Goal: Find specific page/section: Find specific page/section

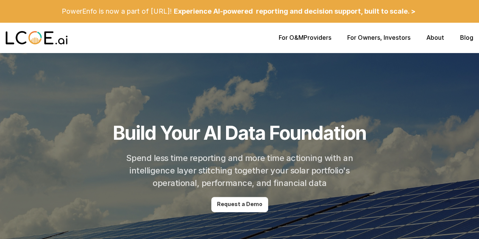
click at [435, 41] on link "About" at bounding box center [435, 38] width 18 height 8
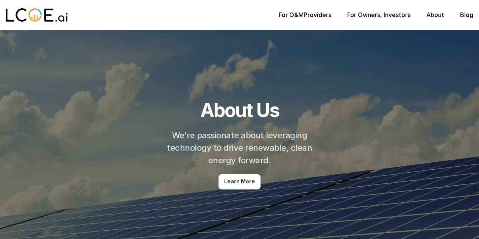
click at [434, 16] on link "About" at bounding box center [435, 15] width 18 height 8
click at [246, 178] on p "Learn More" at bounding box center [239, 181] width 31 height 6
click at [392, 16] on p "For Owners , Investors" at bounding box center [378, 14] width 63 height 7
click at [367, 10] on div "For O&M Providers For Owners , Investors About Blog" at bounding box center [239, 15] width 479 height 30
click at [368, 18] on link "For Owners" at bounding box center [363, 15] width 33 height 8
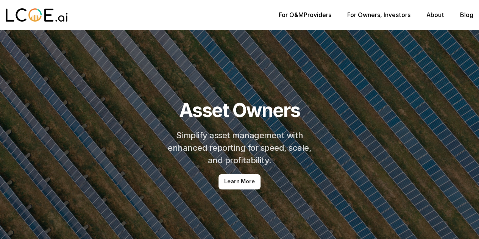
click at [248, 179] on p "Learn More" at bounding box center [239, 181] width 31 height 6
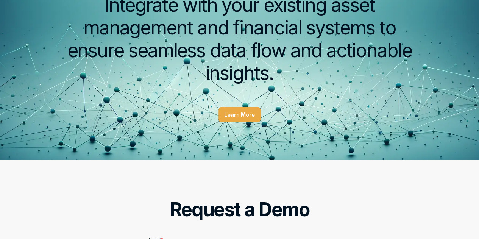
click at [240, 112] on p "Learn More" at bounding box center [239, 115] width 31 height 6
